Goal: Task Accomplishment & Management: Use online tool/utility

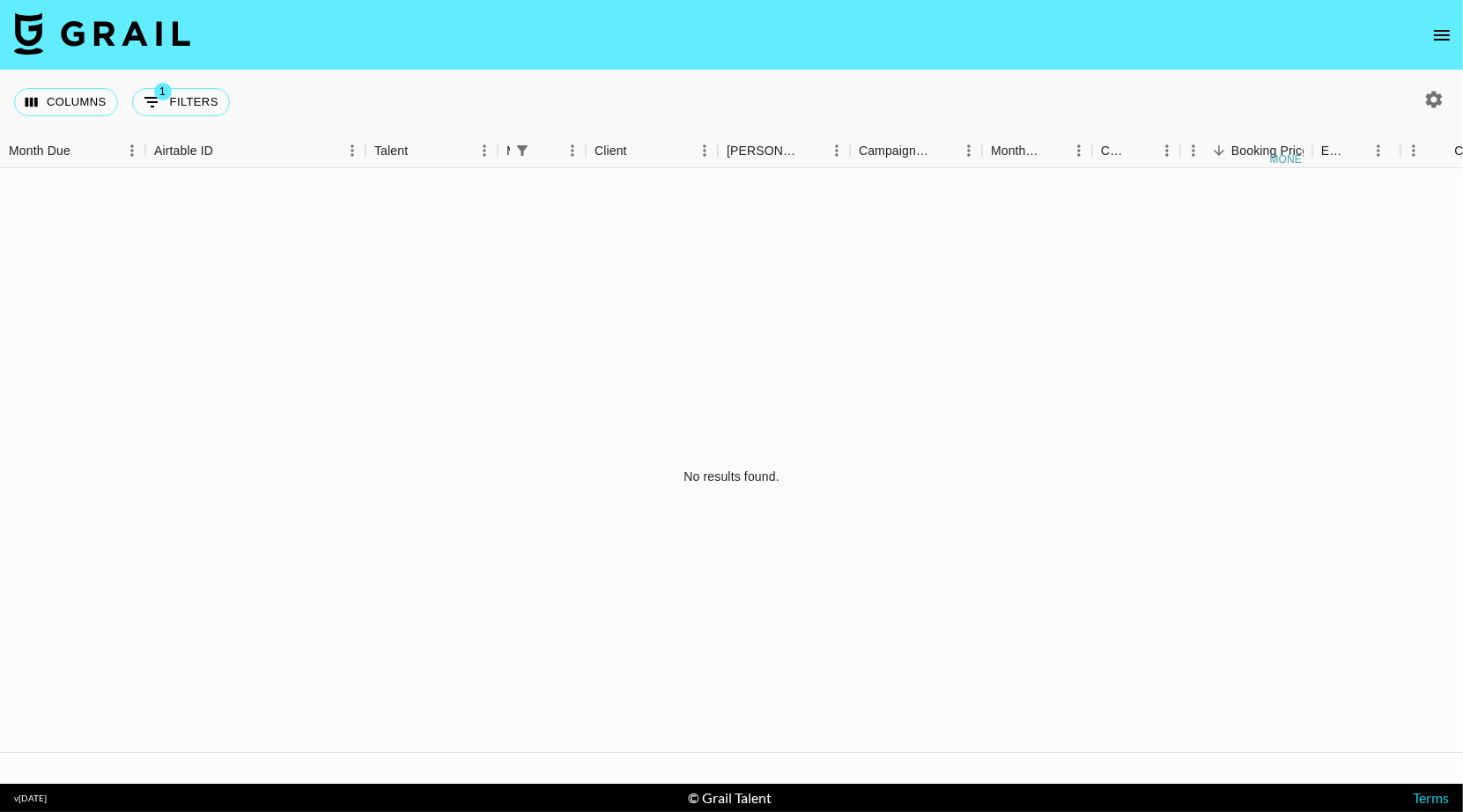
click at [1419, 103] on button "button" at bounding box center [1433, 99] width 30 height 30
select select "[DATE]"
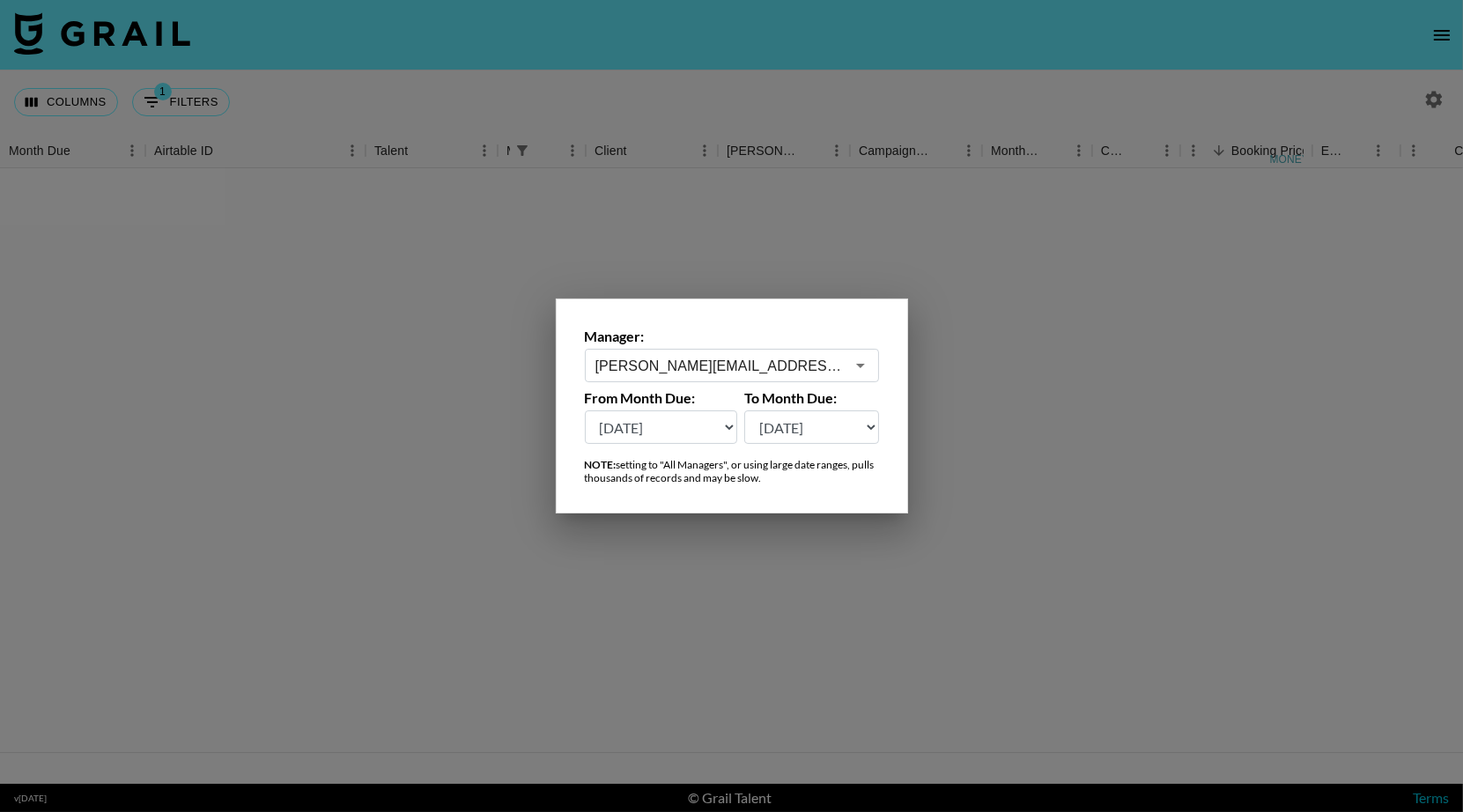
click at [1418, 103] on div at bounding box center [732, 406] width 1463 height 812
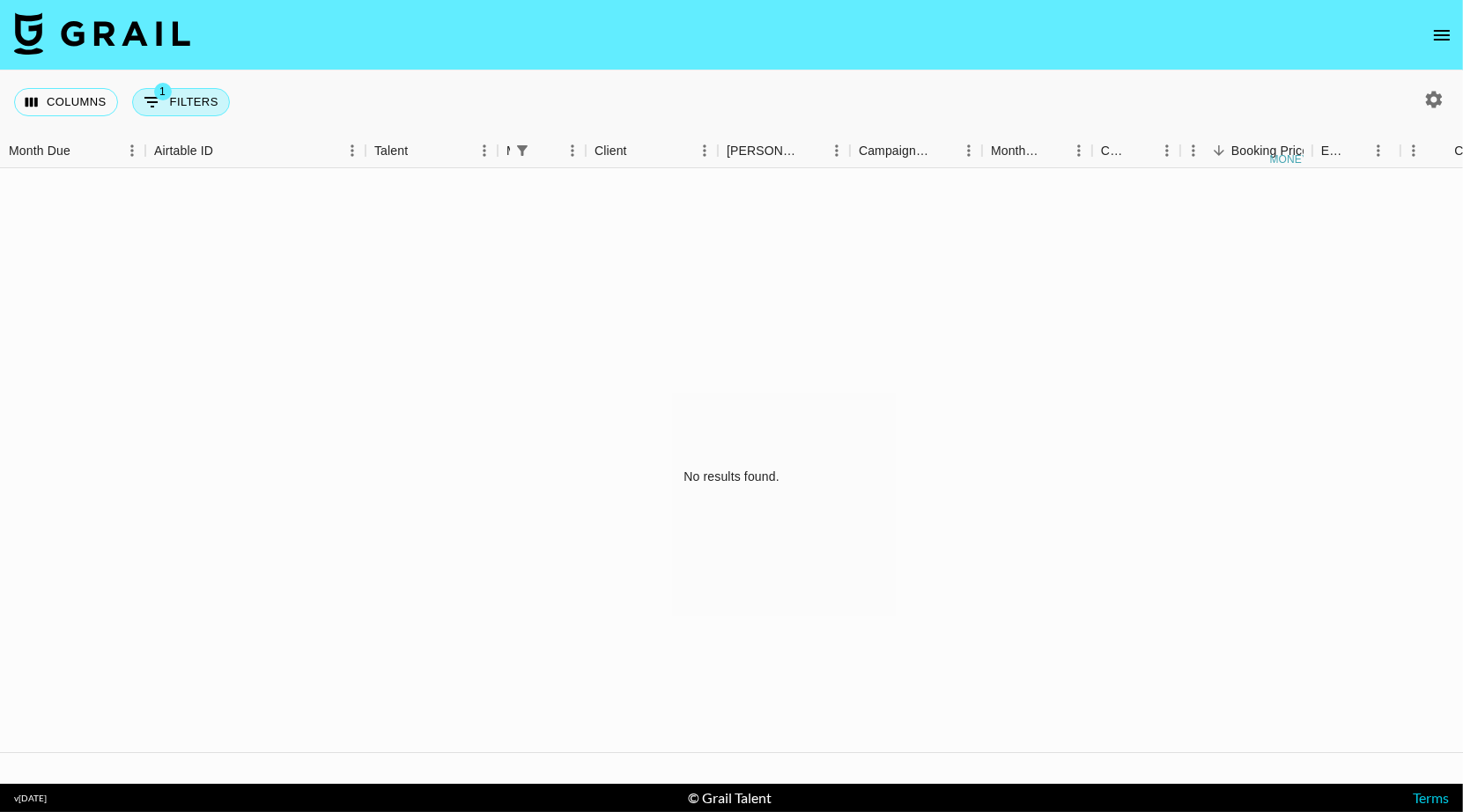
click at [177, 104] on button "1 Filters" at bounding box center [181, 102] width 98 height 28
select select "managerIds"
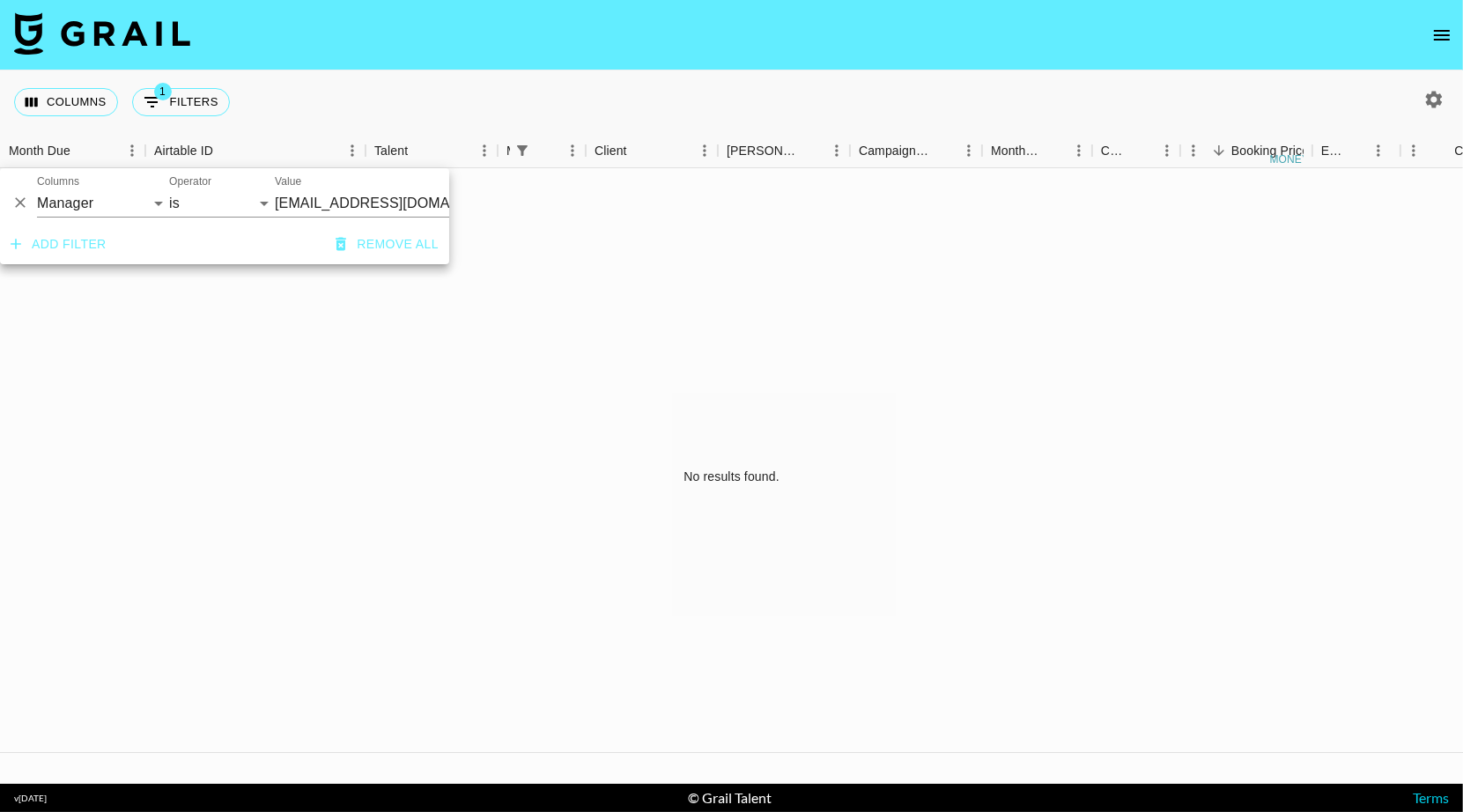
click at [381, 236] on button "Remove all" at bounding box center [387, 245] width 117 height 32
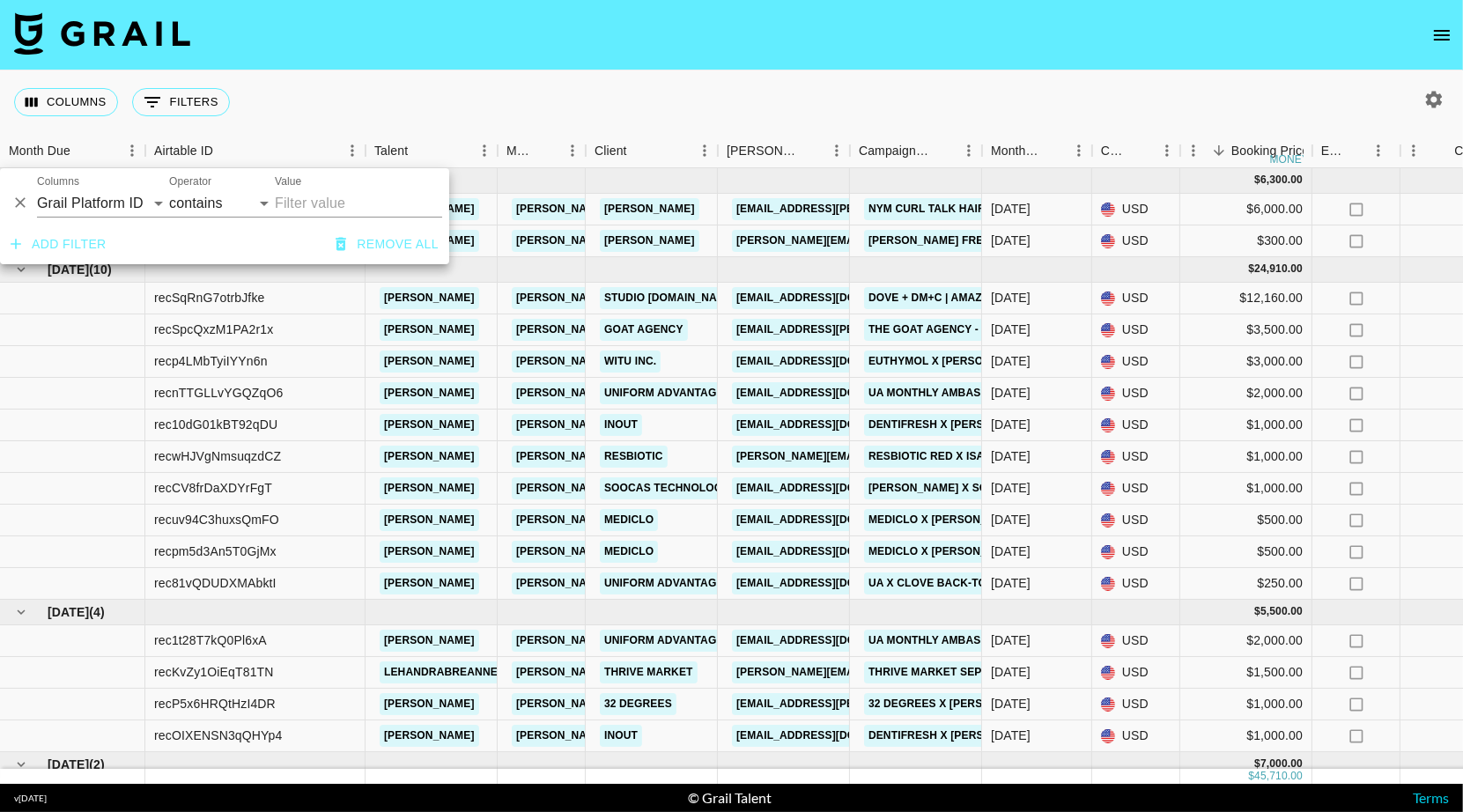
click at [761, 118] on div "Columns 0 Filters + Booking" at bounding box center [732, 102] width 1463 height 63
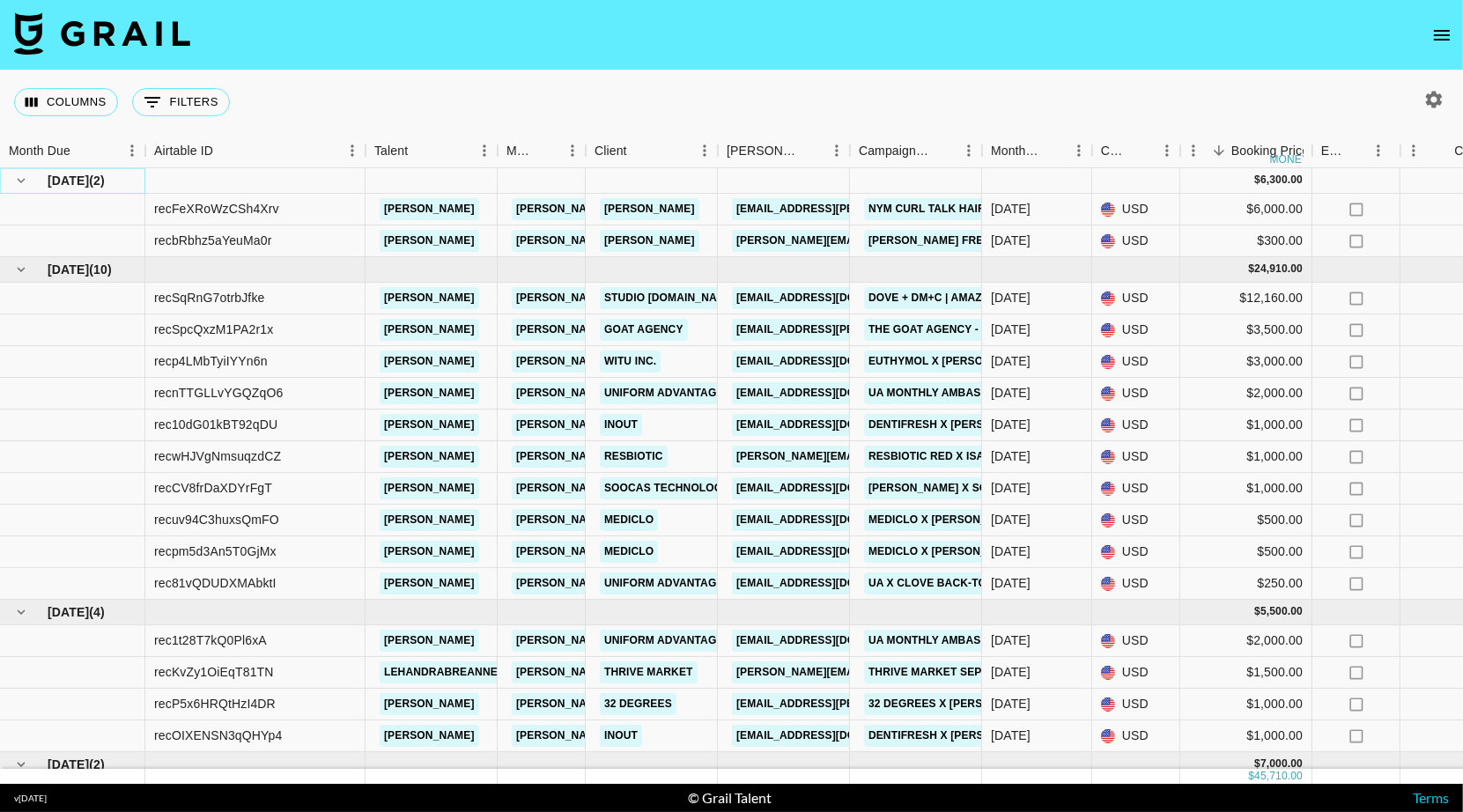
click at [16, 175] on icon "hide children" at bounding box center [22, 181] width 16 height 16
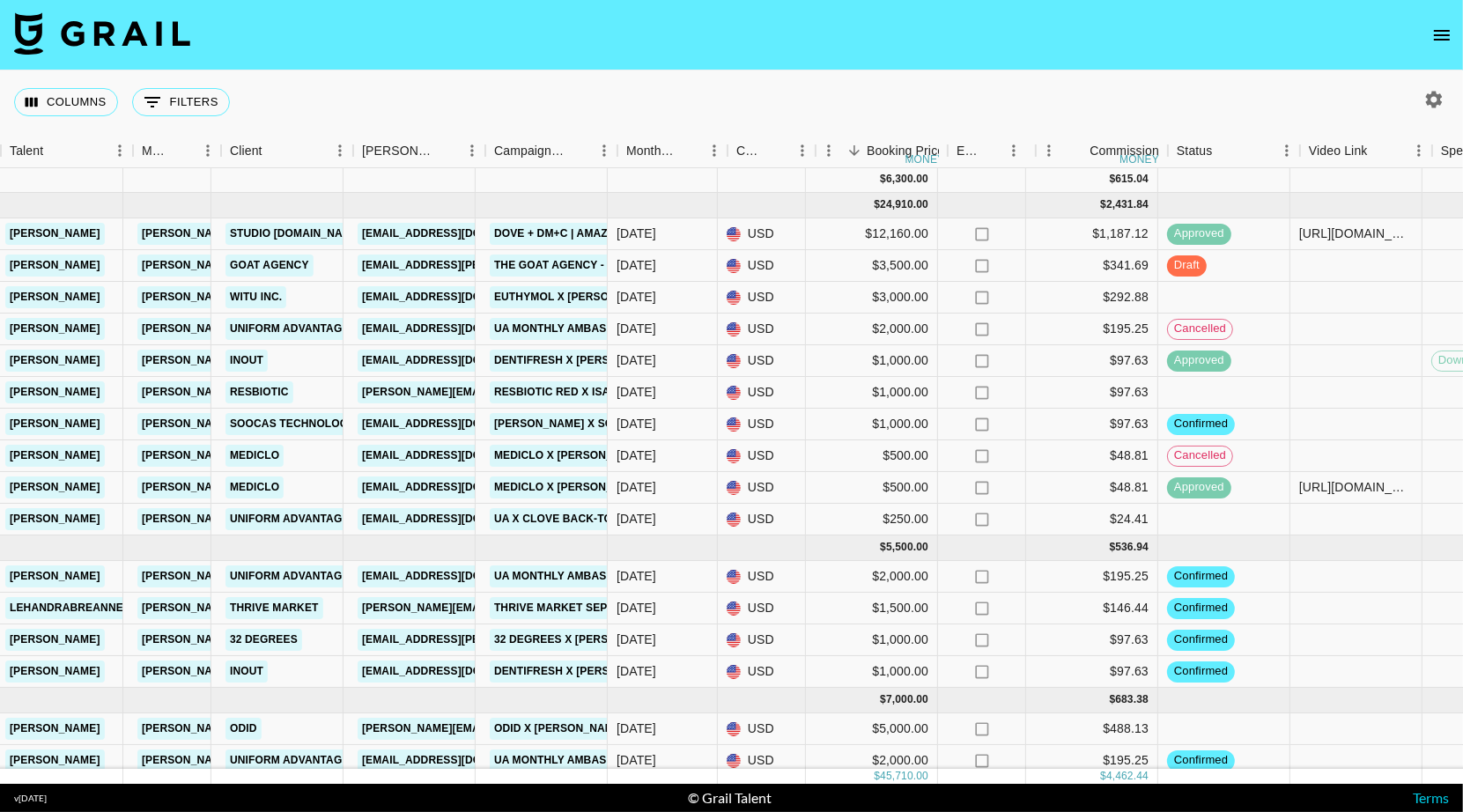
scroll to position [1, 360]
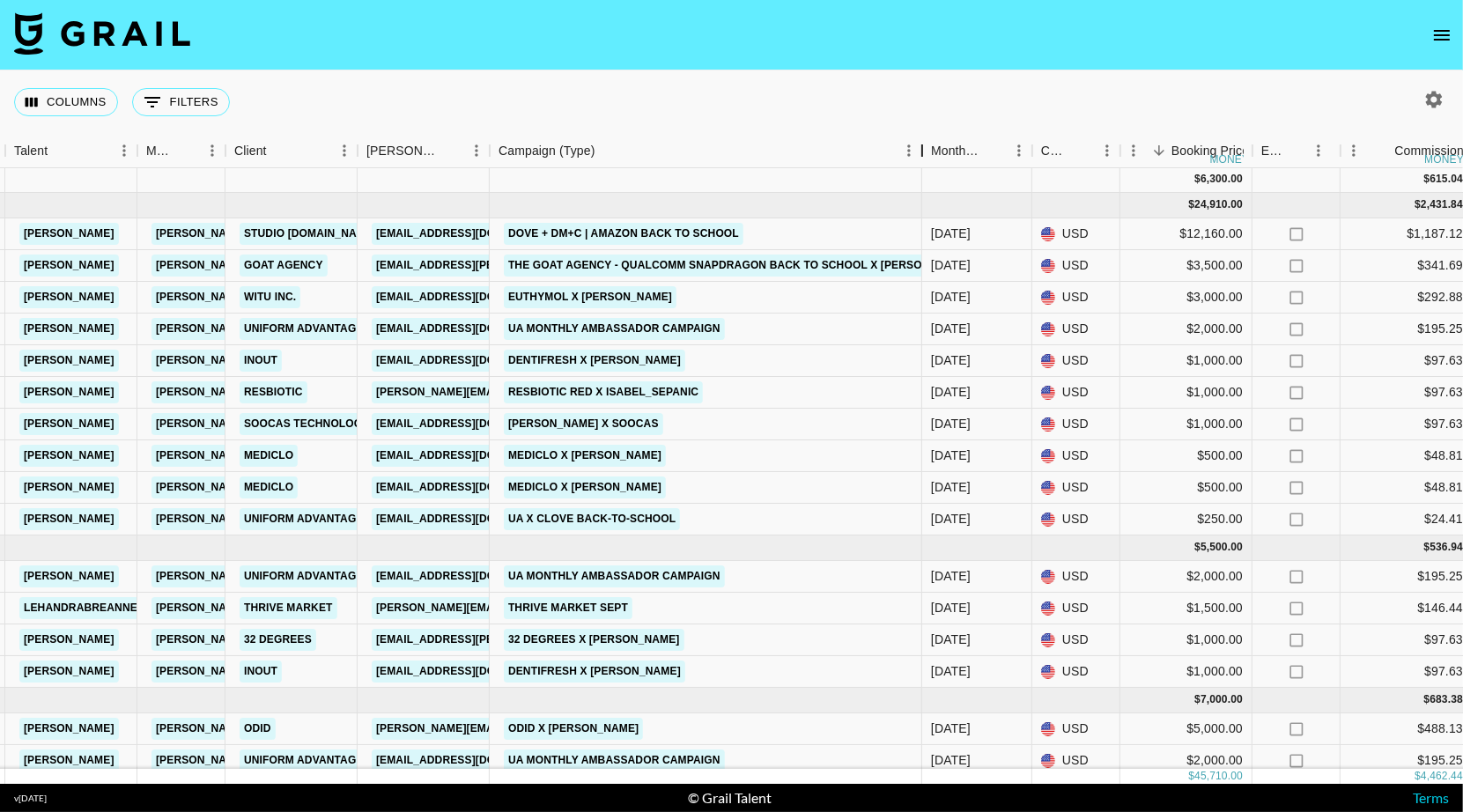
drag, startPoint x: 624, startPoint y: 154, endPoint x: 924, endPoint y: 134, distance: 300.7
click at [924, 134] on div "Campaign (Type)" at bounding box center [921, 151] width 21 height 34
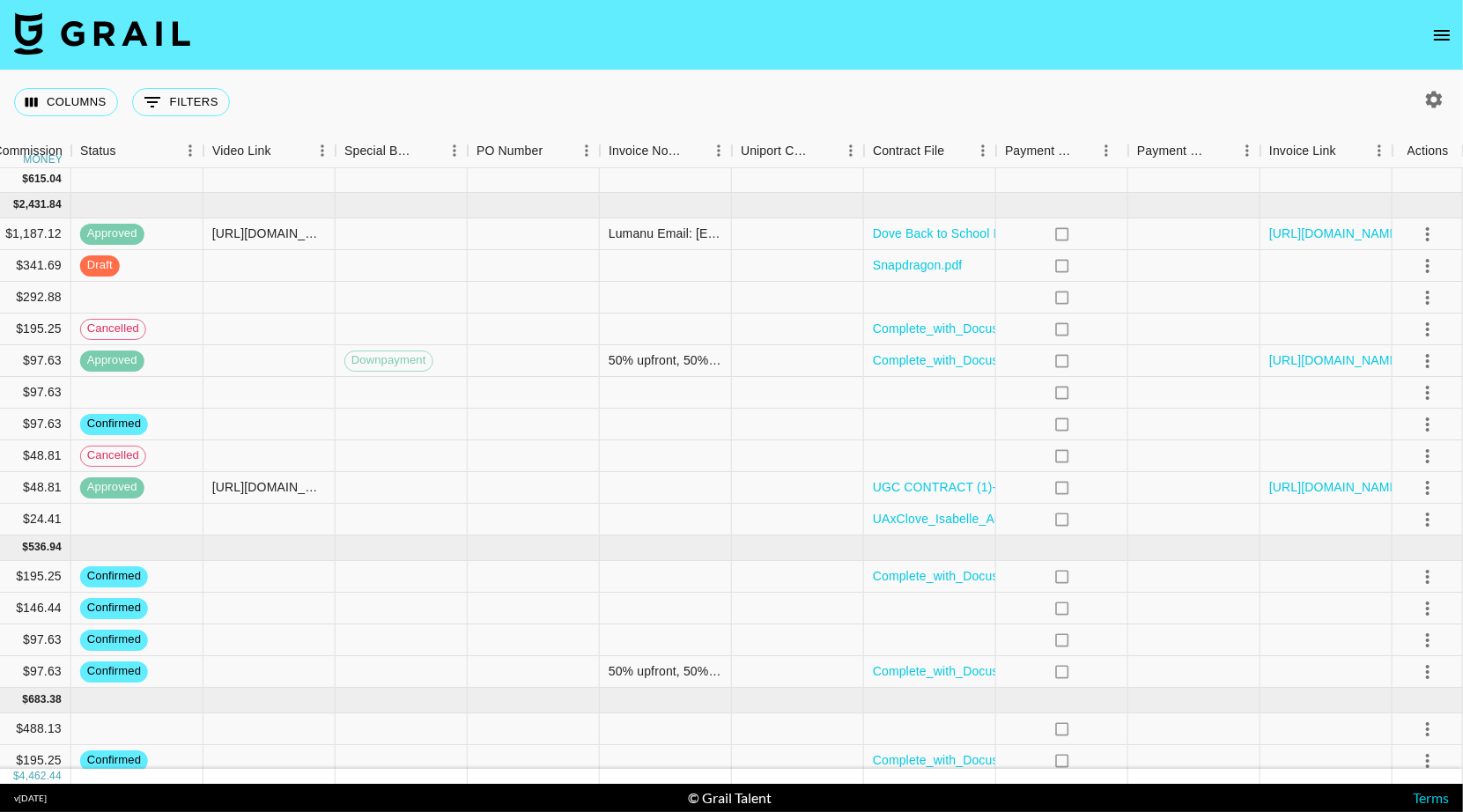
scroll to position [1, 1762]
click at [1423, 397] on icon "select merge strategy" at bounding box center [1427, 392] width 21 height 21
click at [1403, 377] on div at bounding box center [1428, 361] width 70 height 31
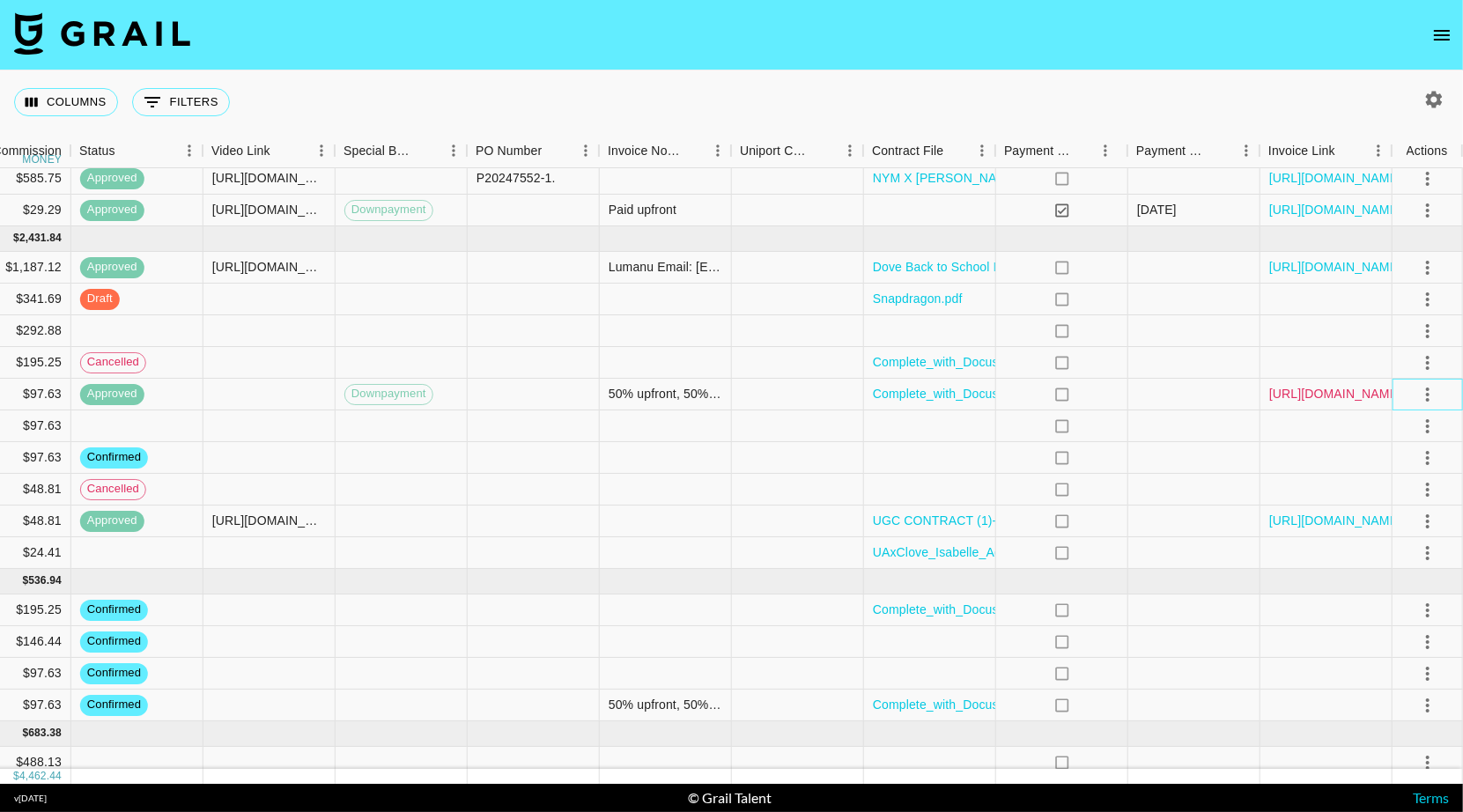
scroll to position [31, 1460]
click at [1432, 432] on icon "select merge strategy" at bounding box center [1428, 425] width 21 height 21
click at [1424, 471] on li "Confirm" at bounding box center [1405, 470] width 114 height 31
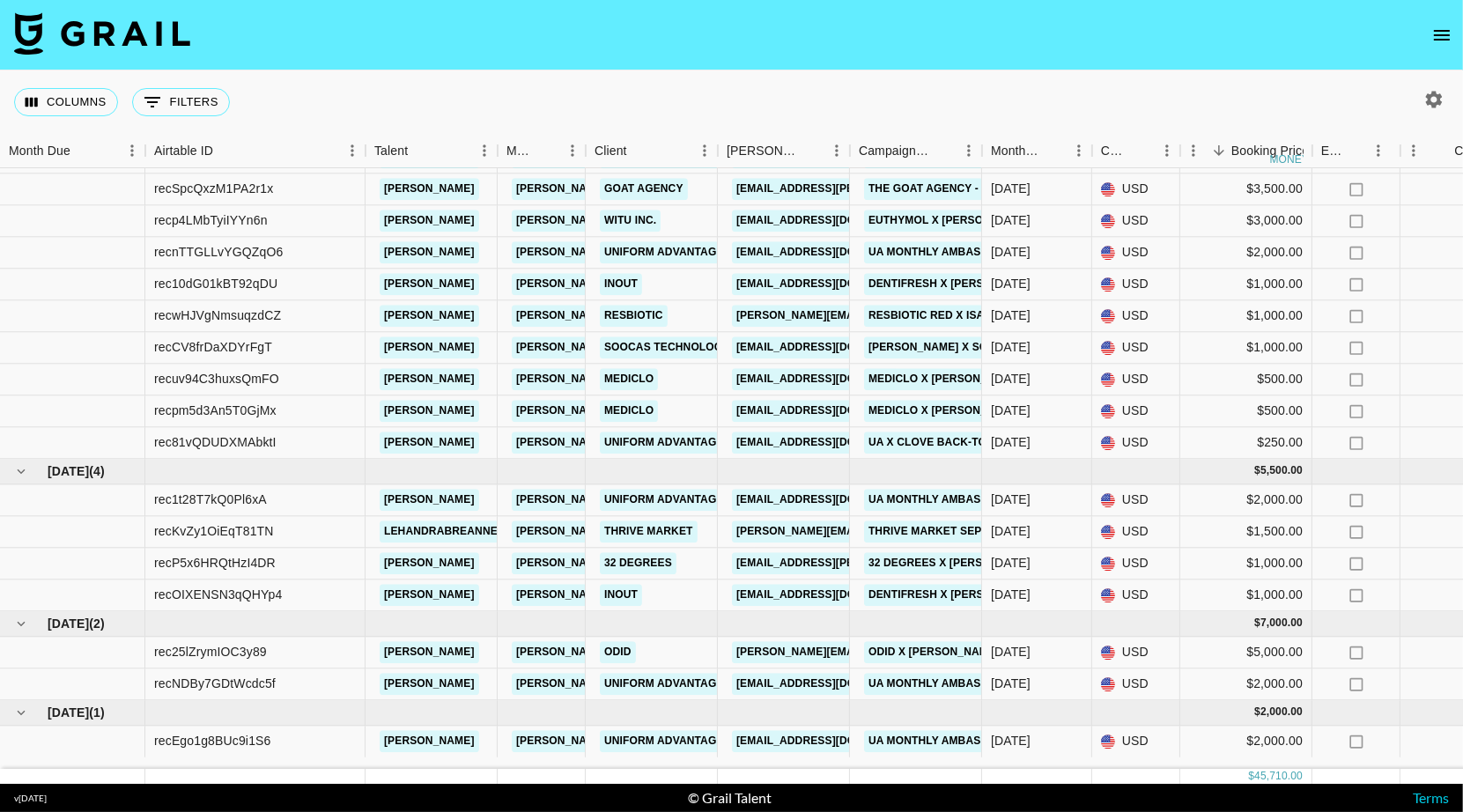
scroll to position [144, -1]
click at [1055, 107] on div "Columns 0 Filters + Booking" at bounding box center [732, 102] width 1463 height 63
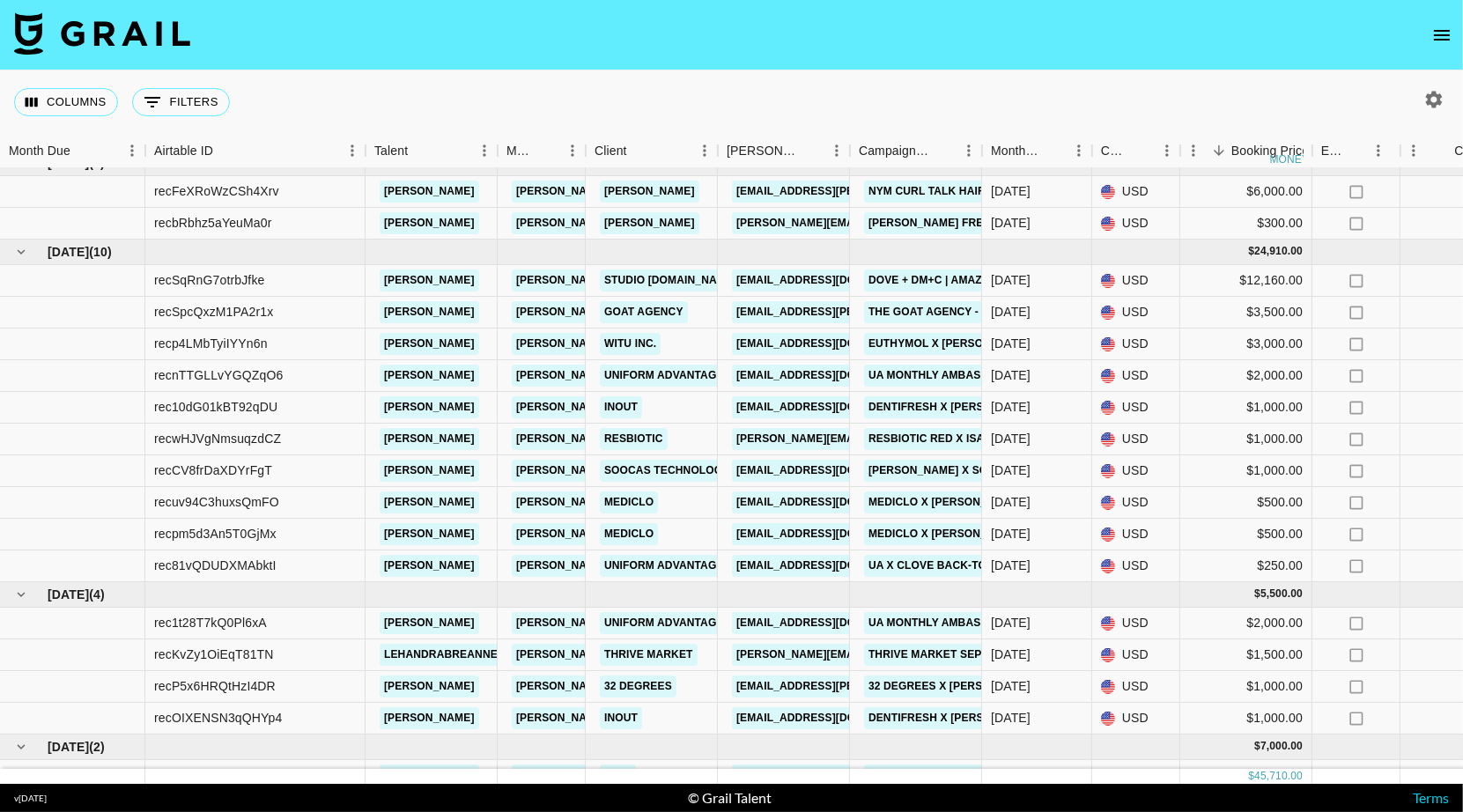
scroll to position [18, 0]
